Goal: Task Accomplishment & Management: Manage account settings

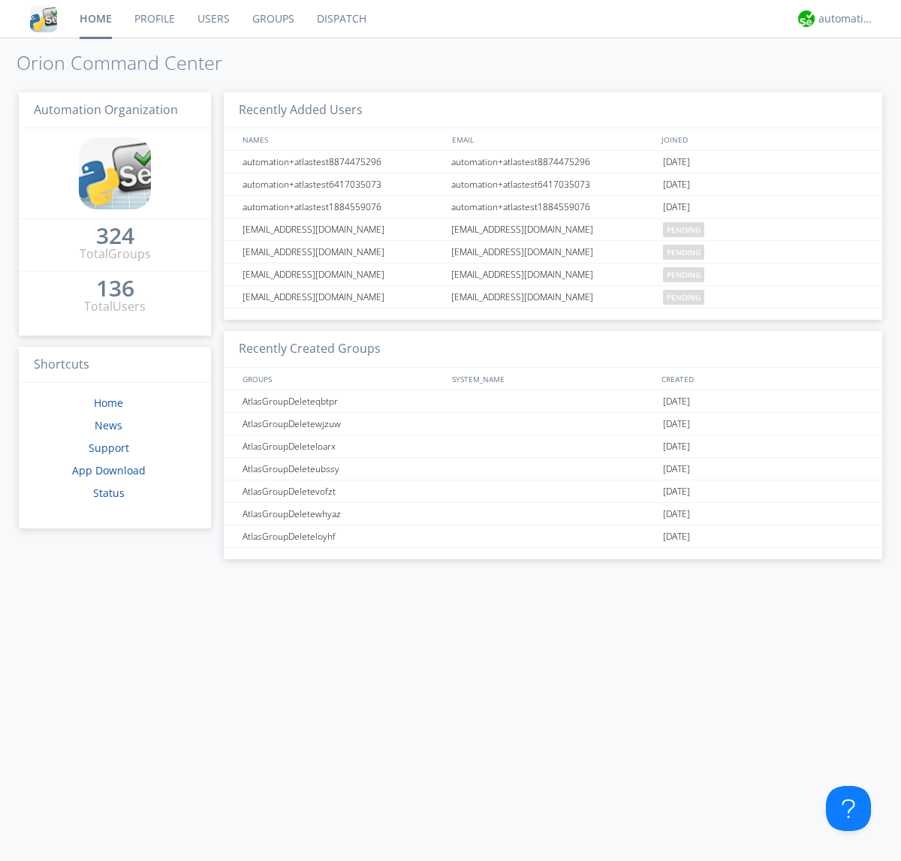
click at [213, 19] on link "Users" at bounding box center [213, 19] width 55 height 38
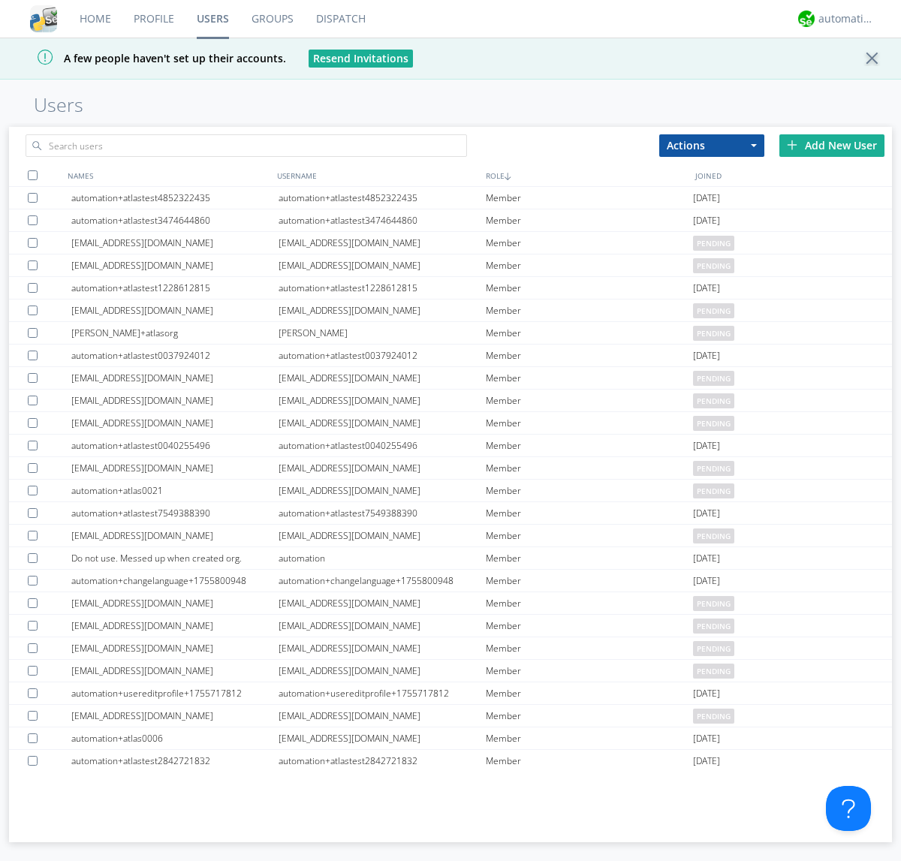
click at [832, 145] on div "Add New User" at bounding box center [831, 145] width 105 height 23
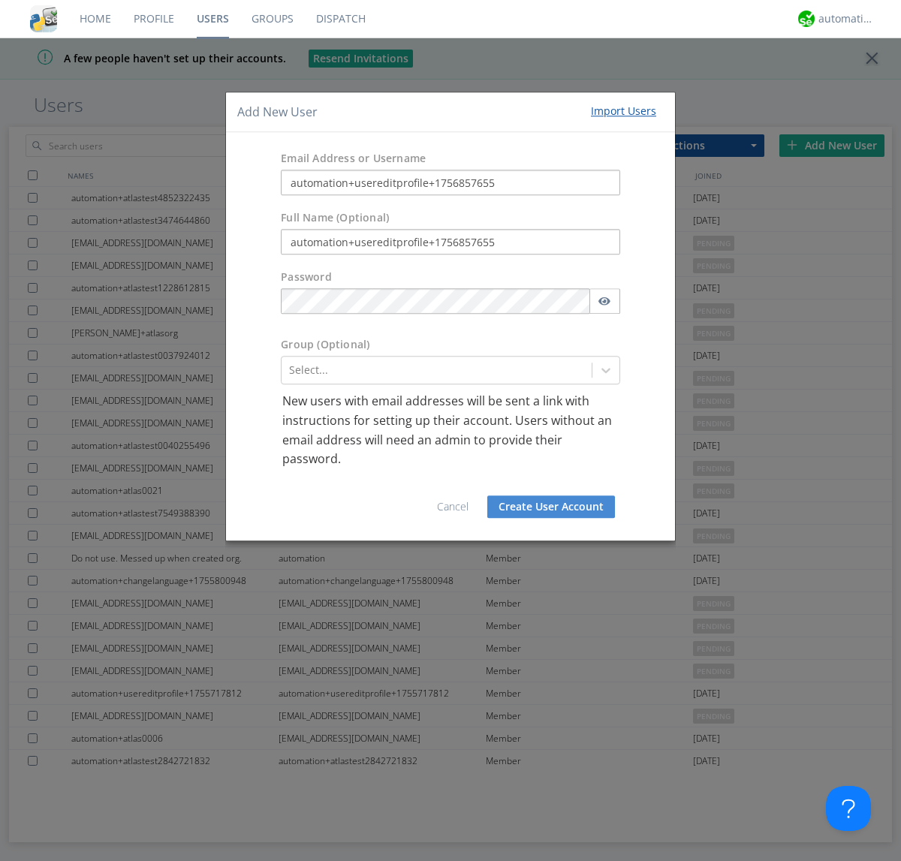
click at [551, 506] on button "Create User Account" at bounding box center [551, 507] width 128 height 23
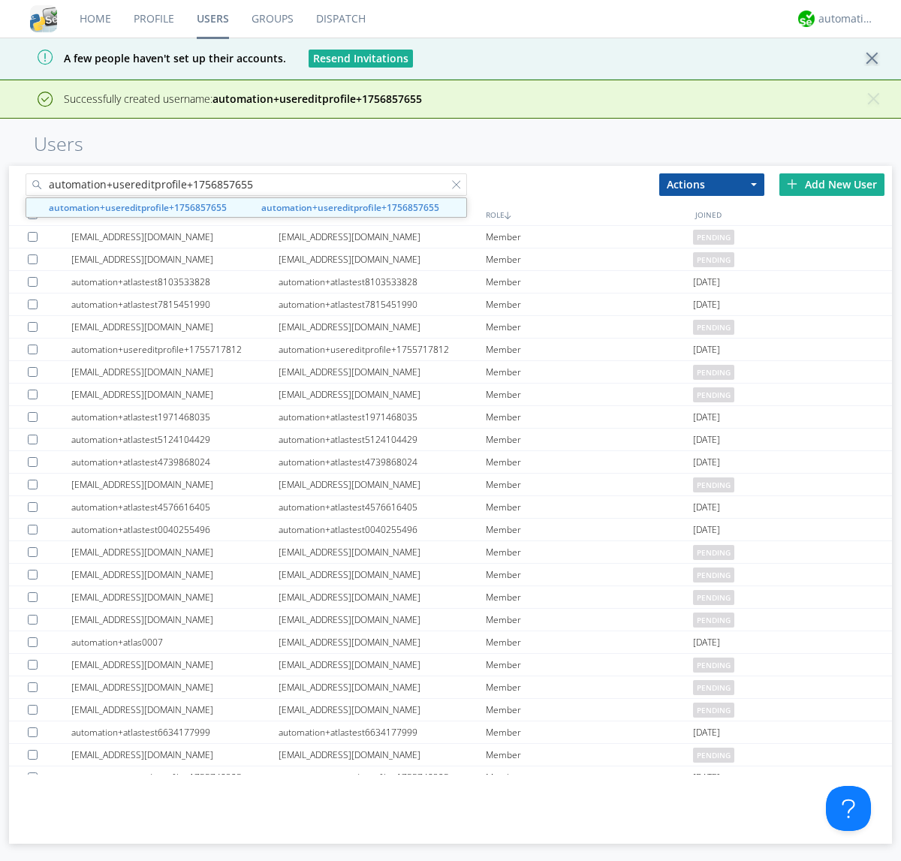
type input "automation+usereditprofile+1756857655"
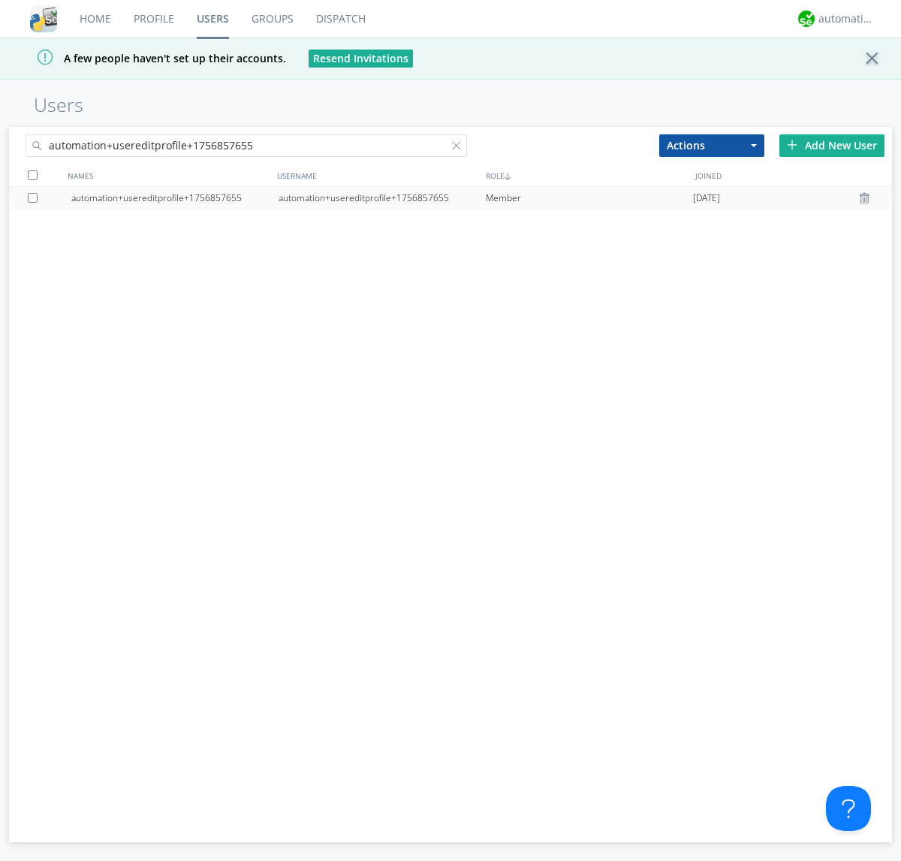
click at [381, 197] on div "automation+usereditprofile+1756857655" at bounding box center [382, 198] width 207 height 23
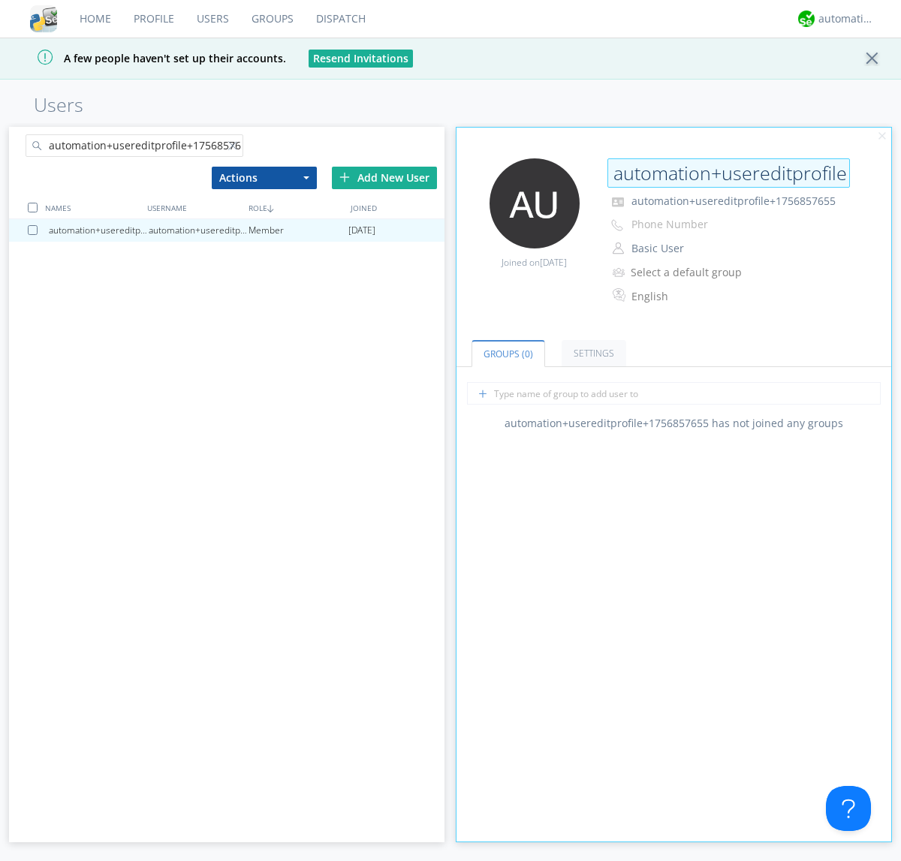
click at [728, 173] on input "automation+usereditprofile+1756857655" at bounding box center [728, 173] width 243 height 30
